Goal: Transaction & Acquisition: Purchase product/service

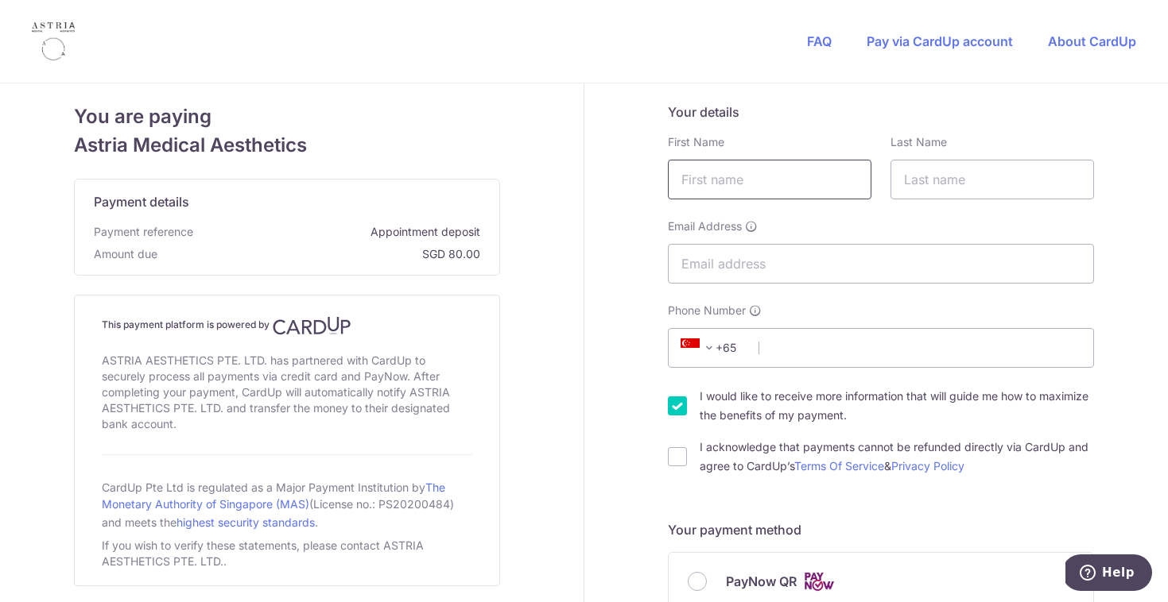
type input "A"
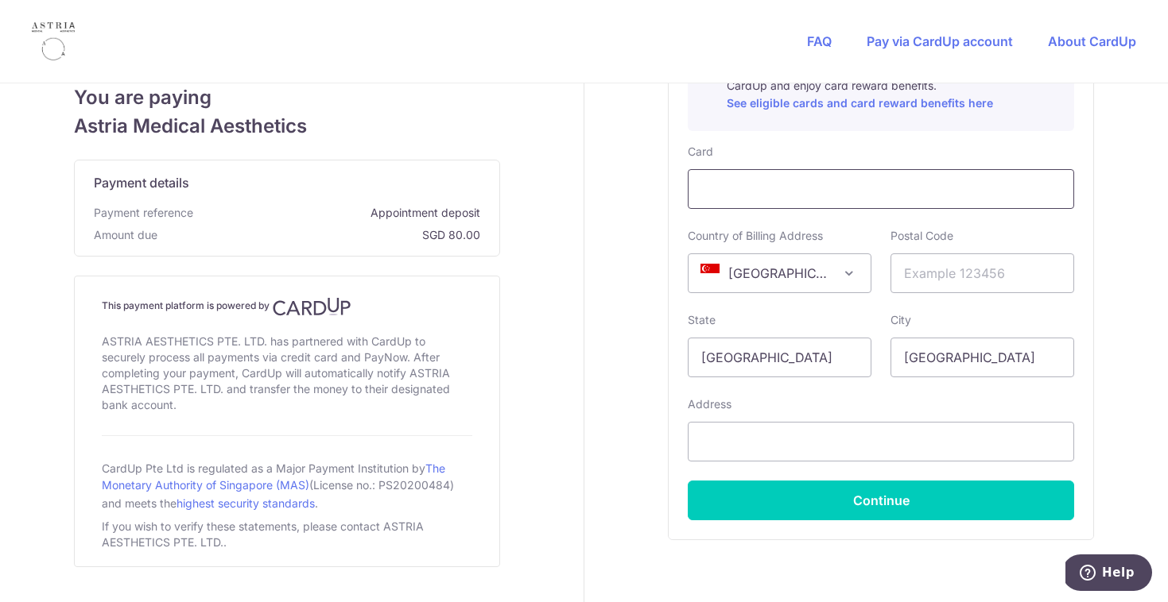
scroll to position [720, 0]
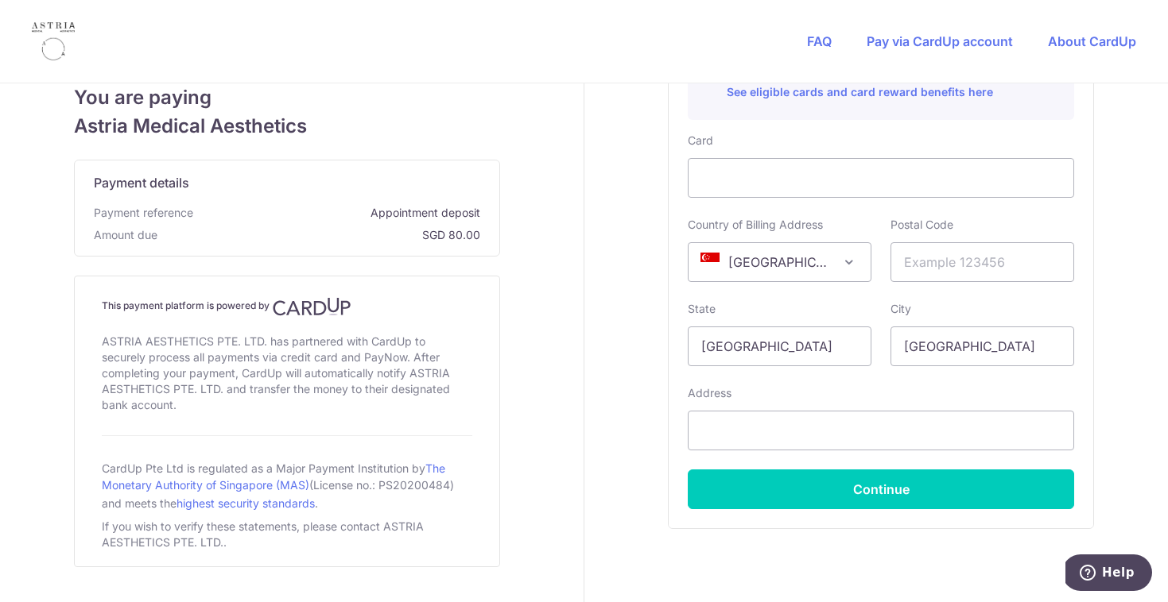
click at [616, 351] on div "Your details First Name Required Last Name Email Address Phone Number +376 +971…" at bounding box center [880, 13] width 593 height 1301
type input "458934"
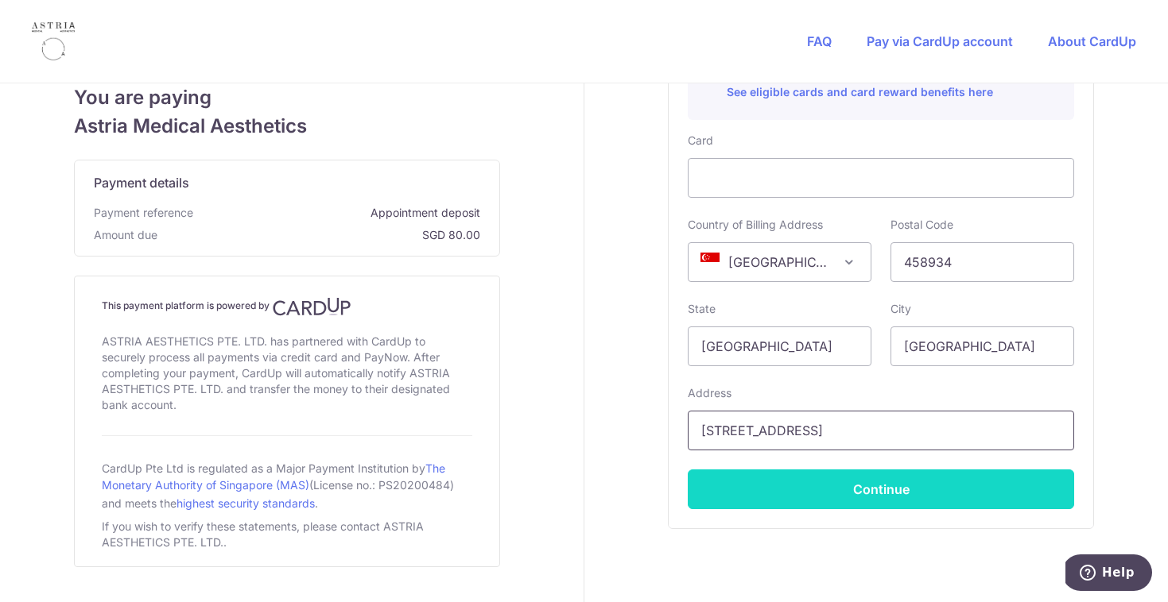
type input "[STREET_ADDRESS]"
click at [854, 492] on button "Continue" at bounding box center [881, 490] width 386 height 40
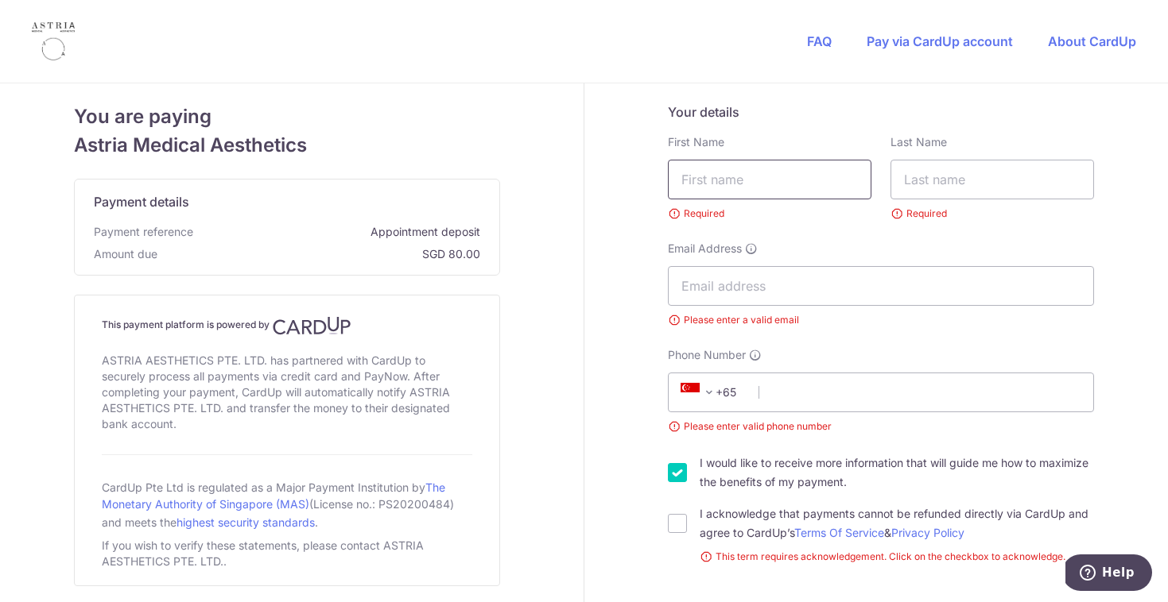
scroll to position [0, 0]
type input "[PERSON_NAME]"
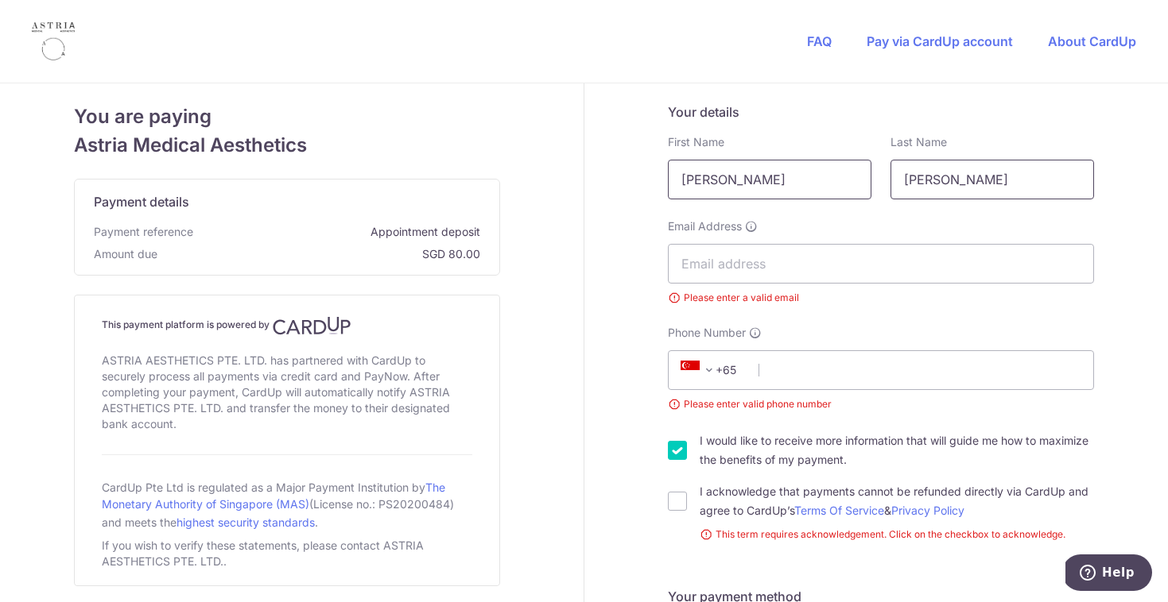
type input "[PERSON_NAME]"
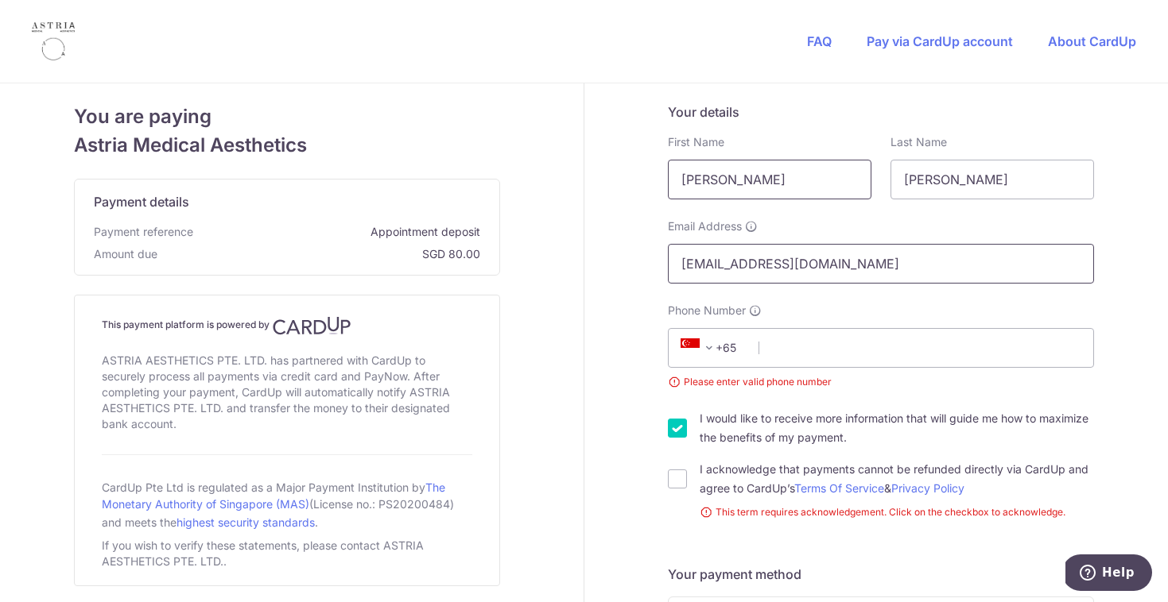
type input "[EMAIL_ADDRESS][DOMAIN_NAME]"
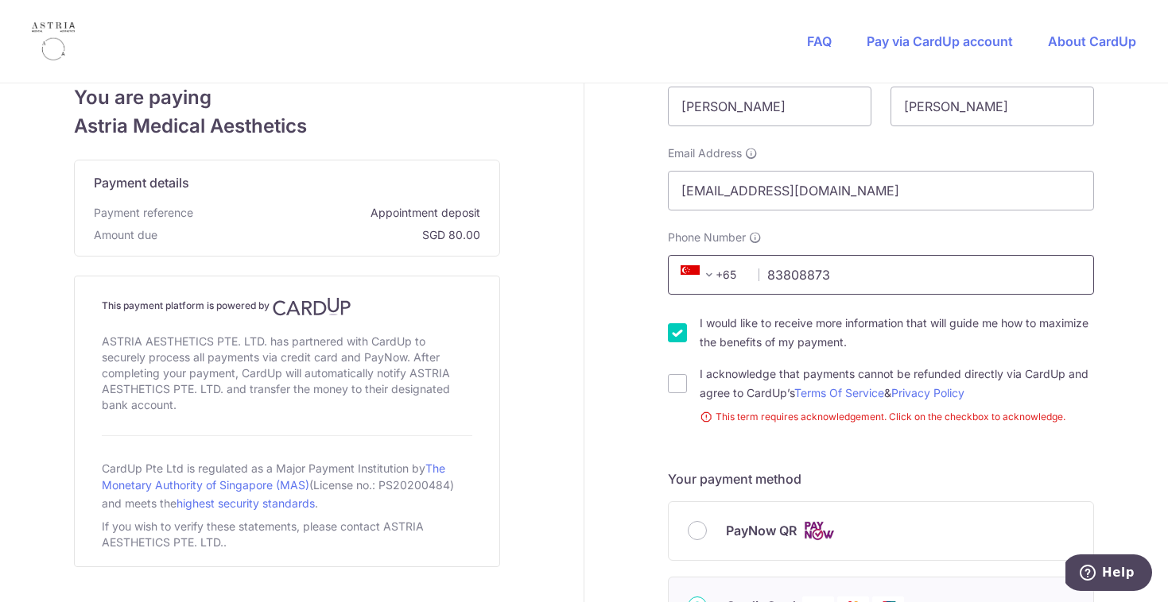
scroll to position [72, 0]
type input "83808873"
click at [686, 332] on input "I would like to receive more information that will guide me how to maximize the…" at bounding box center [677, 334] width 19 height 19
checkbox input "false"
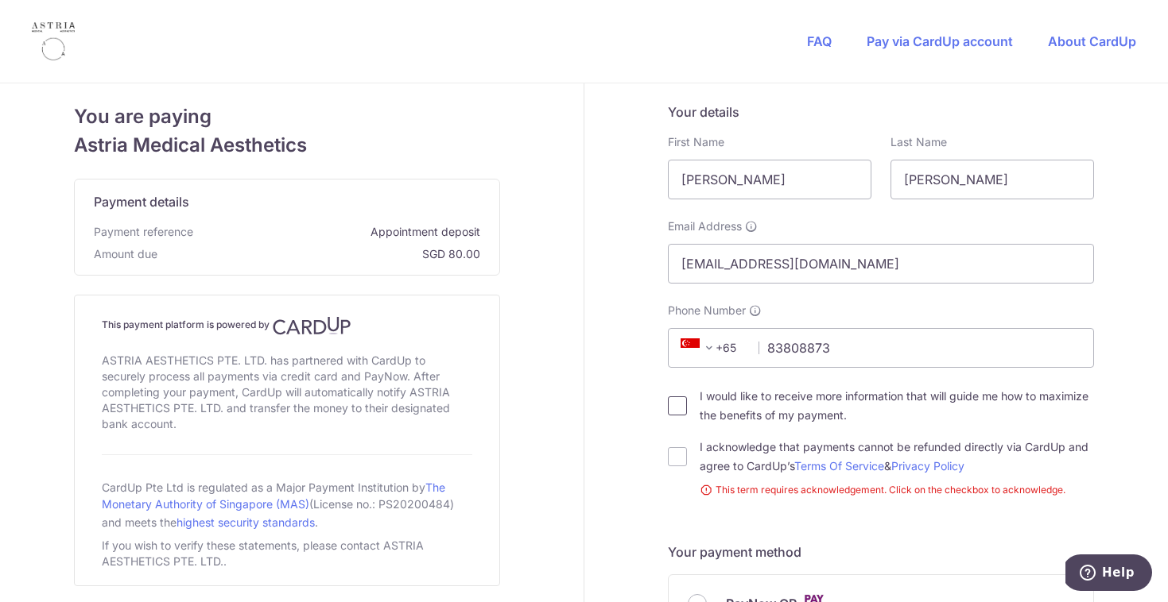
scroll to position [0, 0]
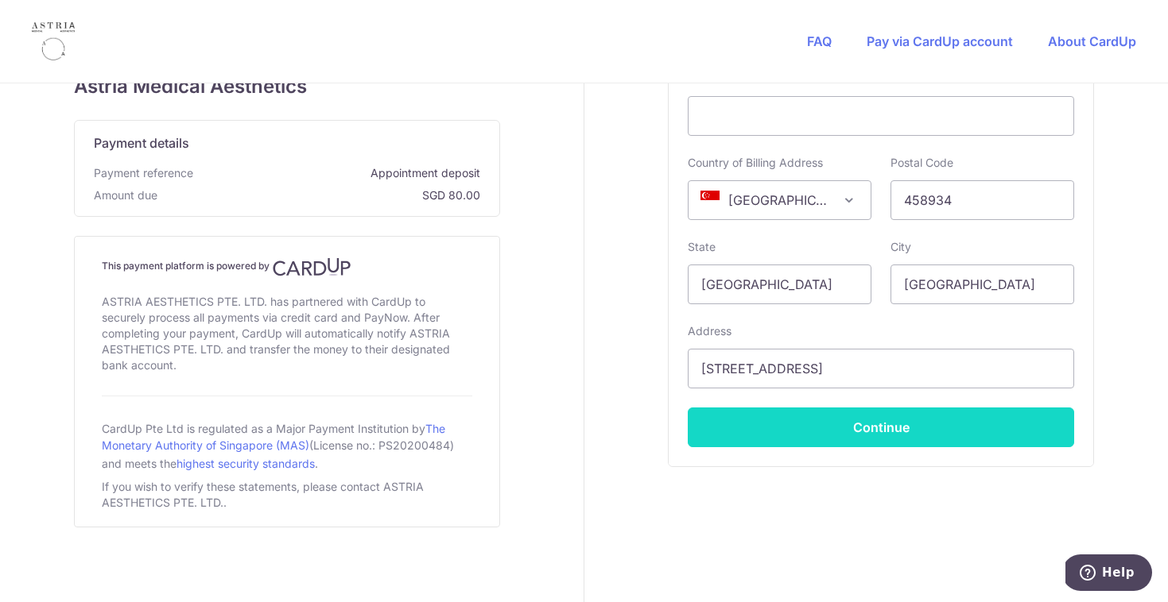
click at [773, 419] on button "Continue" at bounding box center [881, 428] width 386 height 40
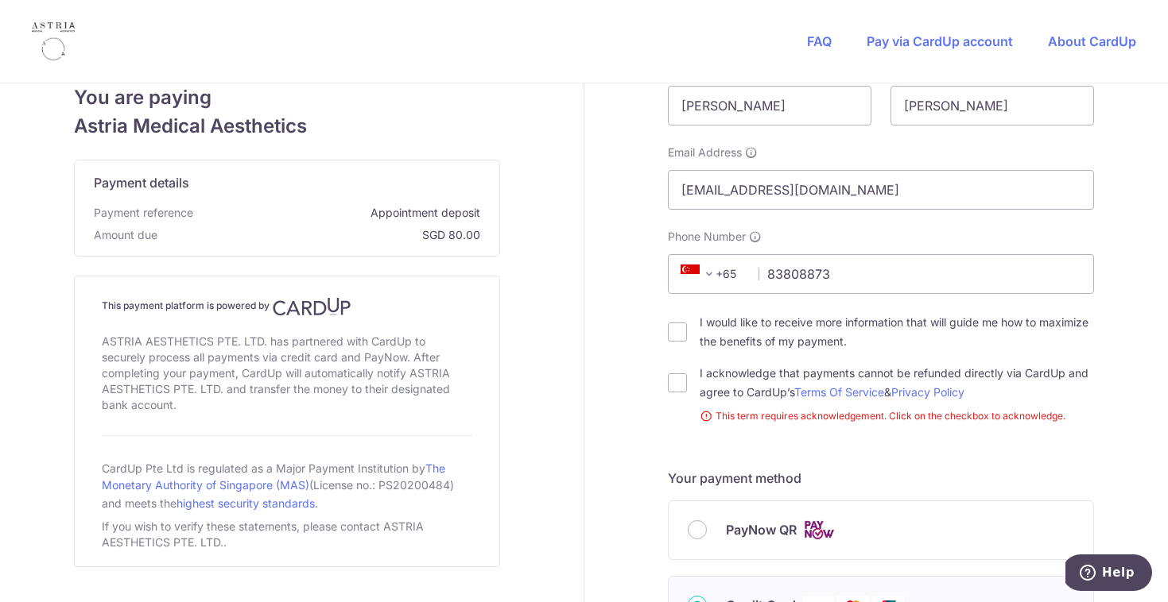
scroll to position [73, 0]
click at [678, 388] on input "I acknowledge that payments cannot be refunded directly via CardUp and agree to…" at bounding box center [677, 383] width 19 height 19
checkbox input "true"
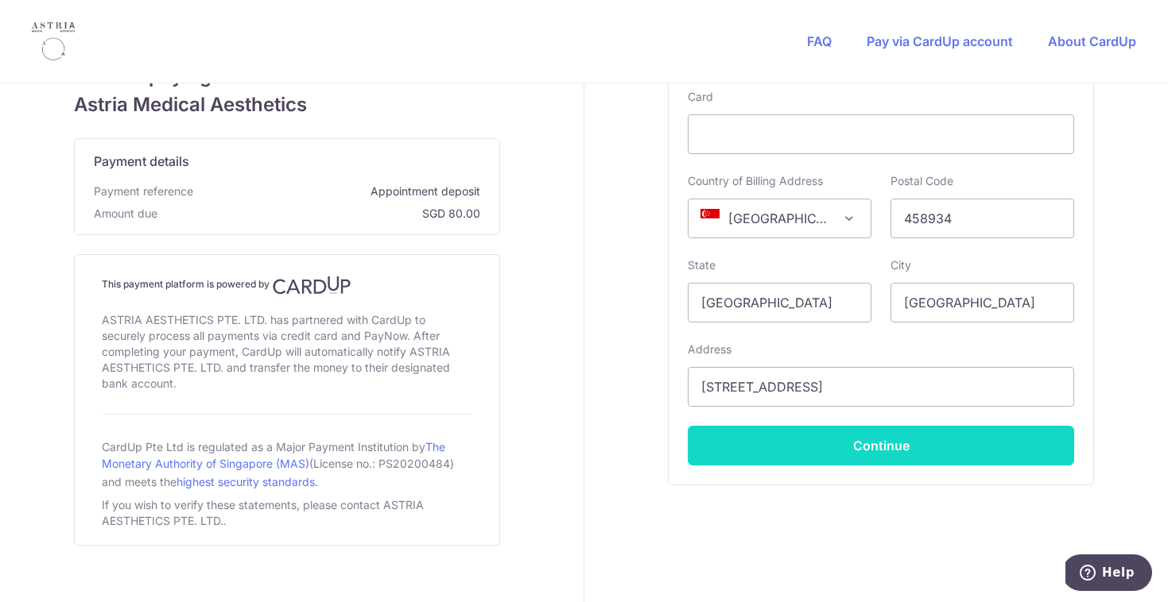
scroll to position [749, 0]
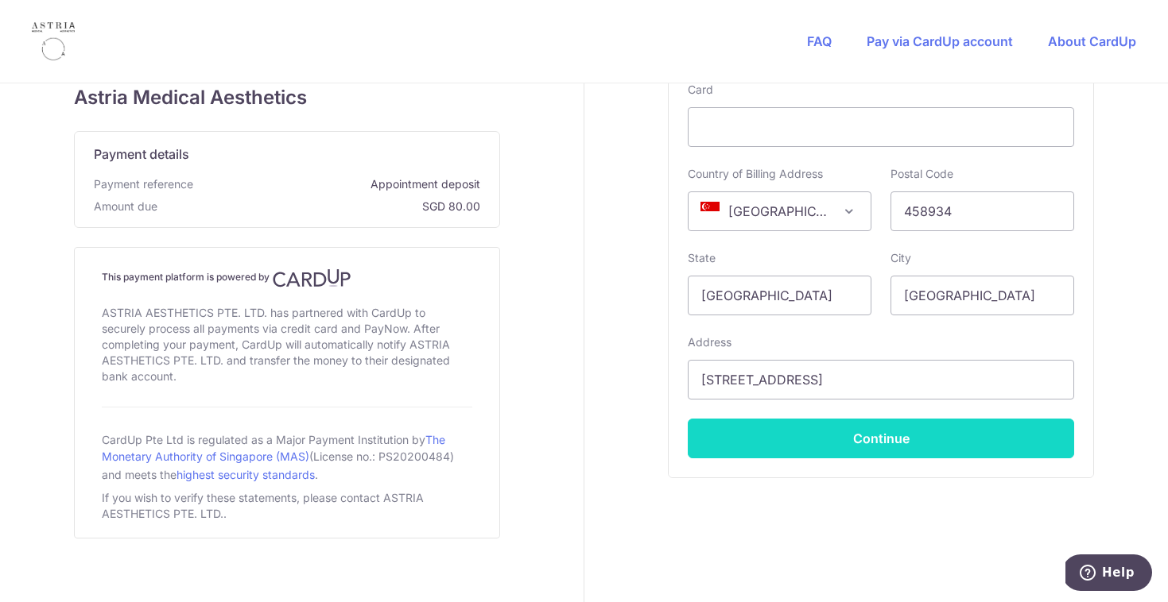
click at [761, 435] on button "Continue" at bounding box center [881, 439] width 386 height 40
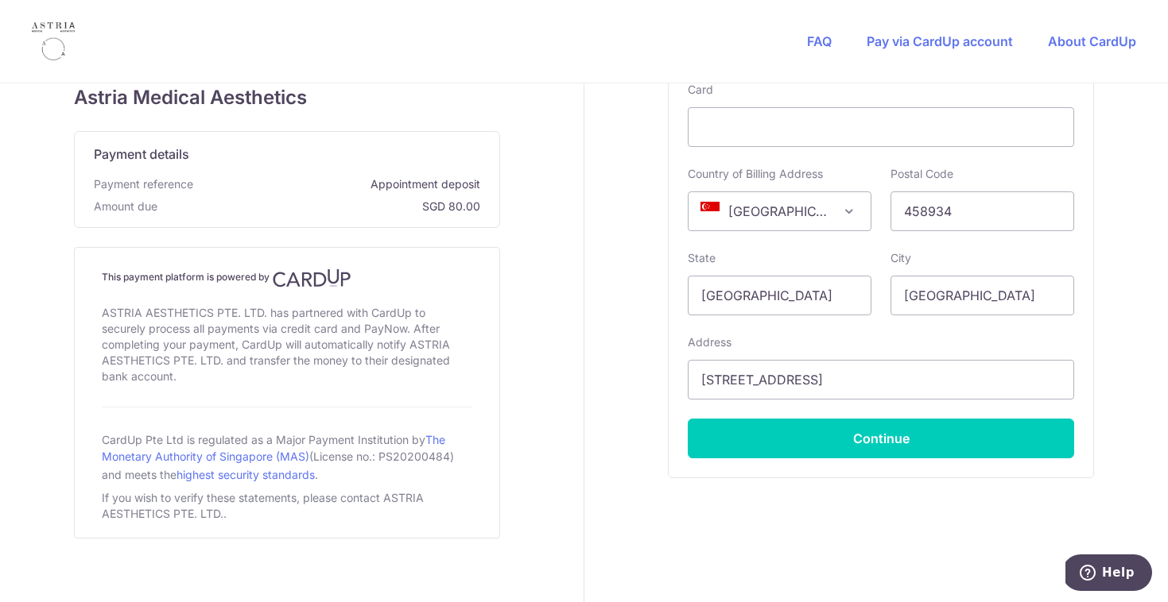
type input "**** 8302"
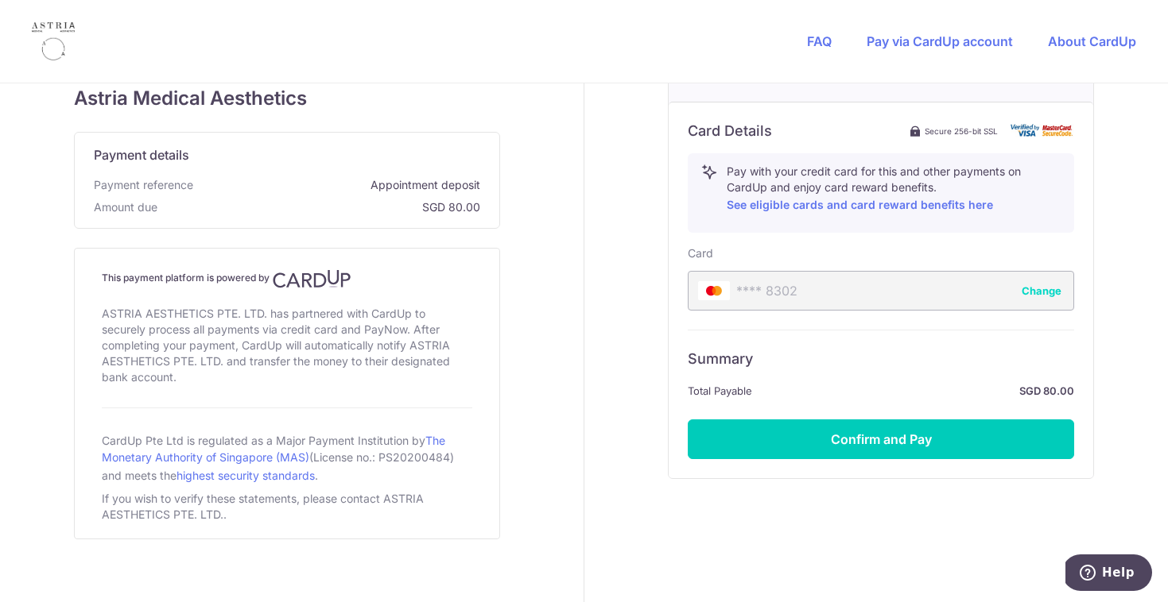
scroll to position [597, 0]
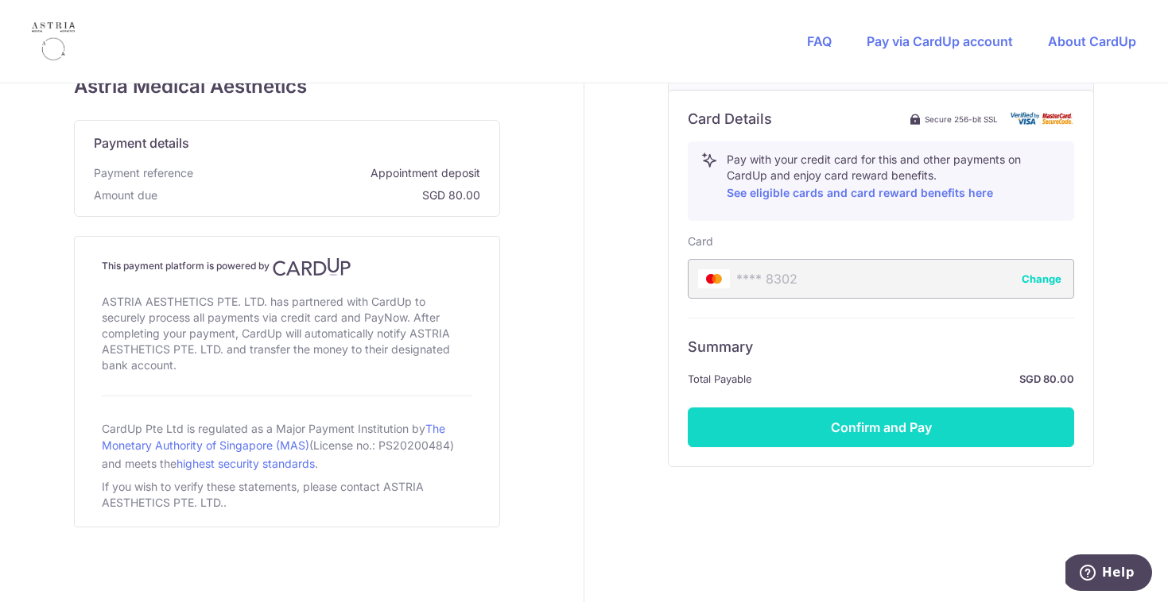
click at [784, 439] on button "Confirm and Pay" at bounding box center [881, 428] width 386 height 40
